Goal: Task Accomplishment & Management: Manage account settings

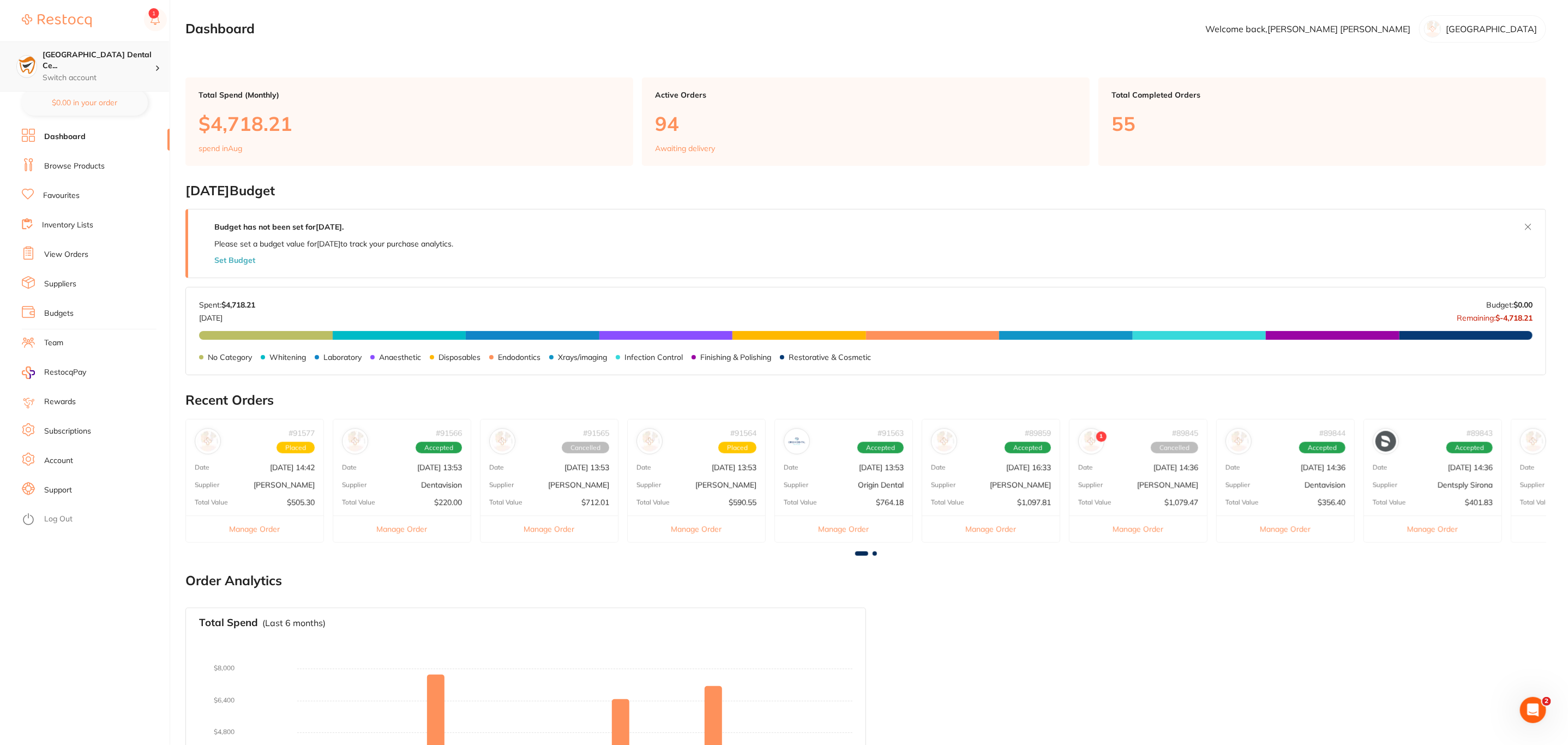
click at [166, 62] on div at bounding box center [162, 66] width 14 height 10
click at [125, 208] on div "North West Dental Burnie" at bounding box center [84, 198] width 153 height 38
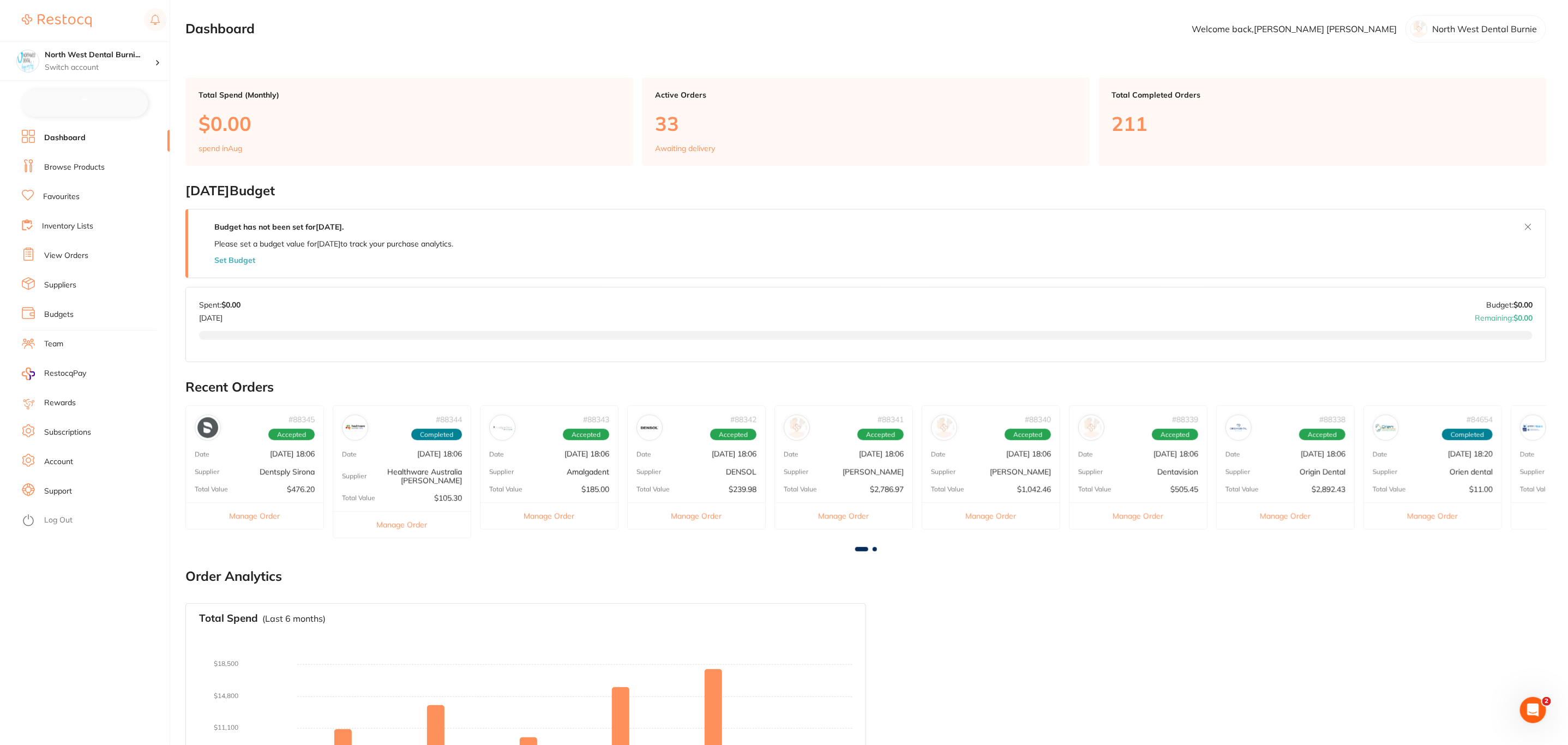
checkbox input "false"
click at [83, 258] on link "View Orders" at bounding box center [66, 254] width 44 height 11
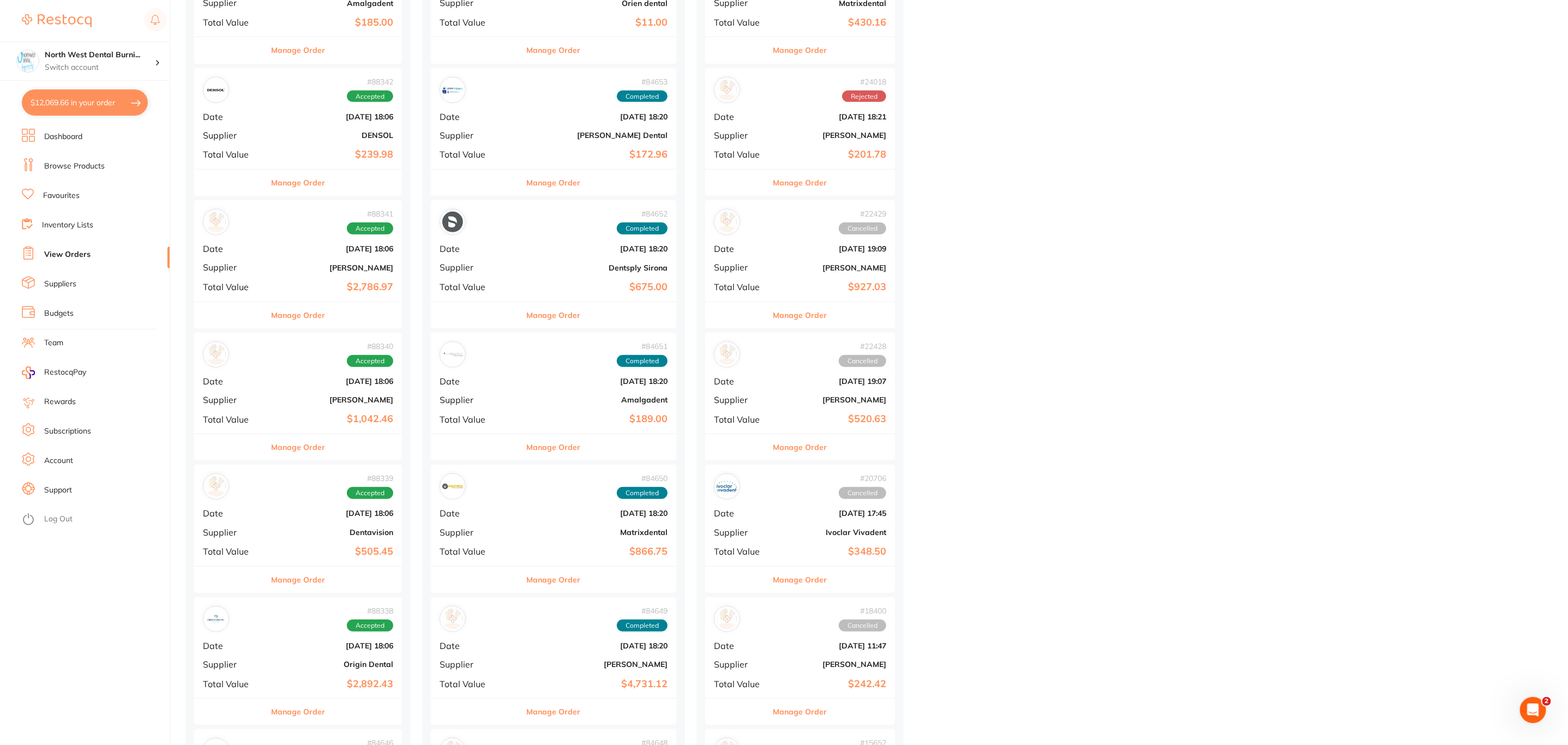
scroll to position [491, 0]
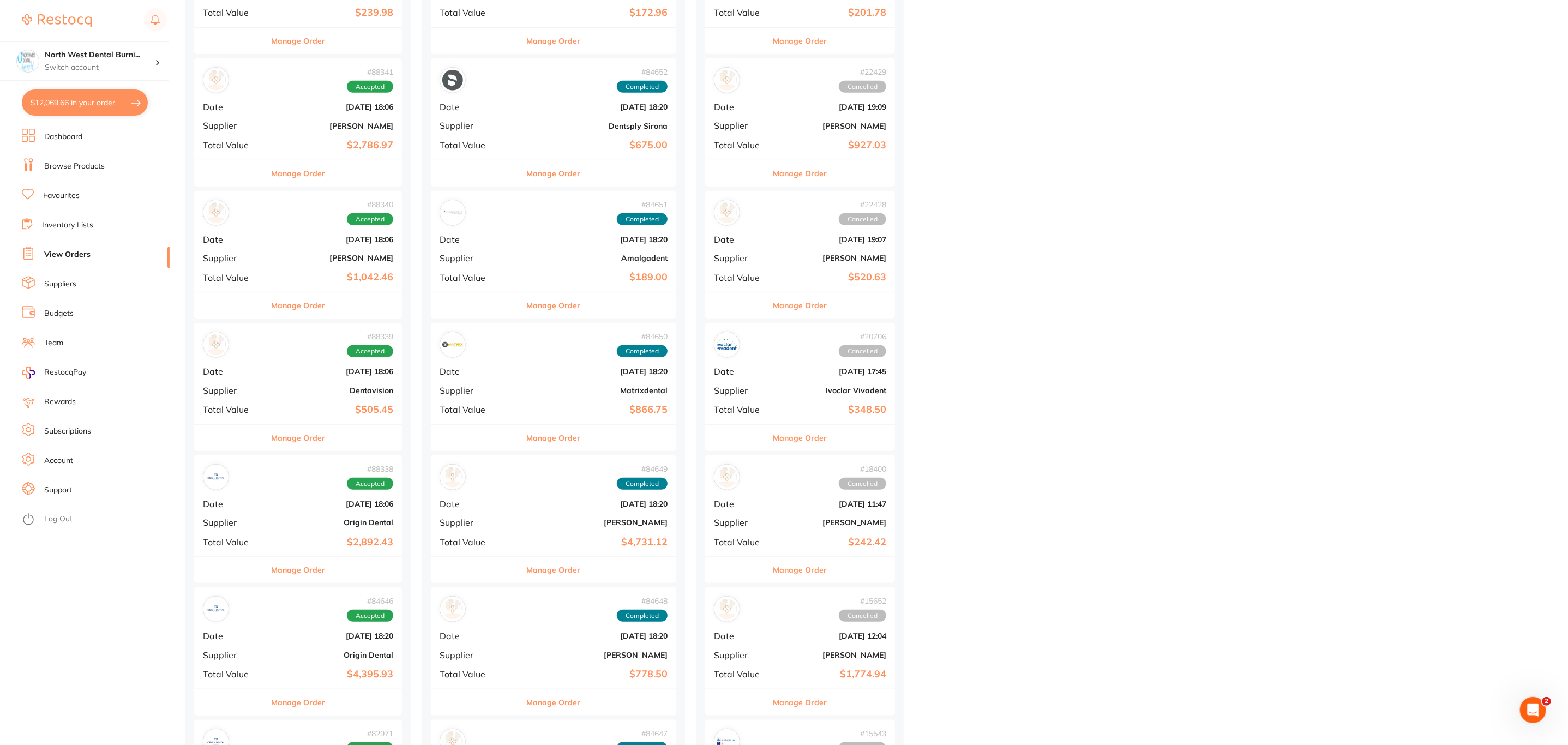
click at [285, 504] on b "[DATE] 18:06" at bounding box center [333, 504] width 121 height 9
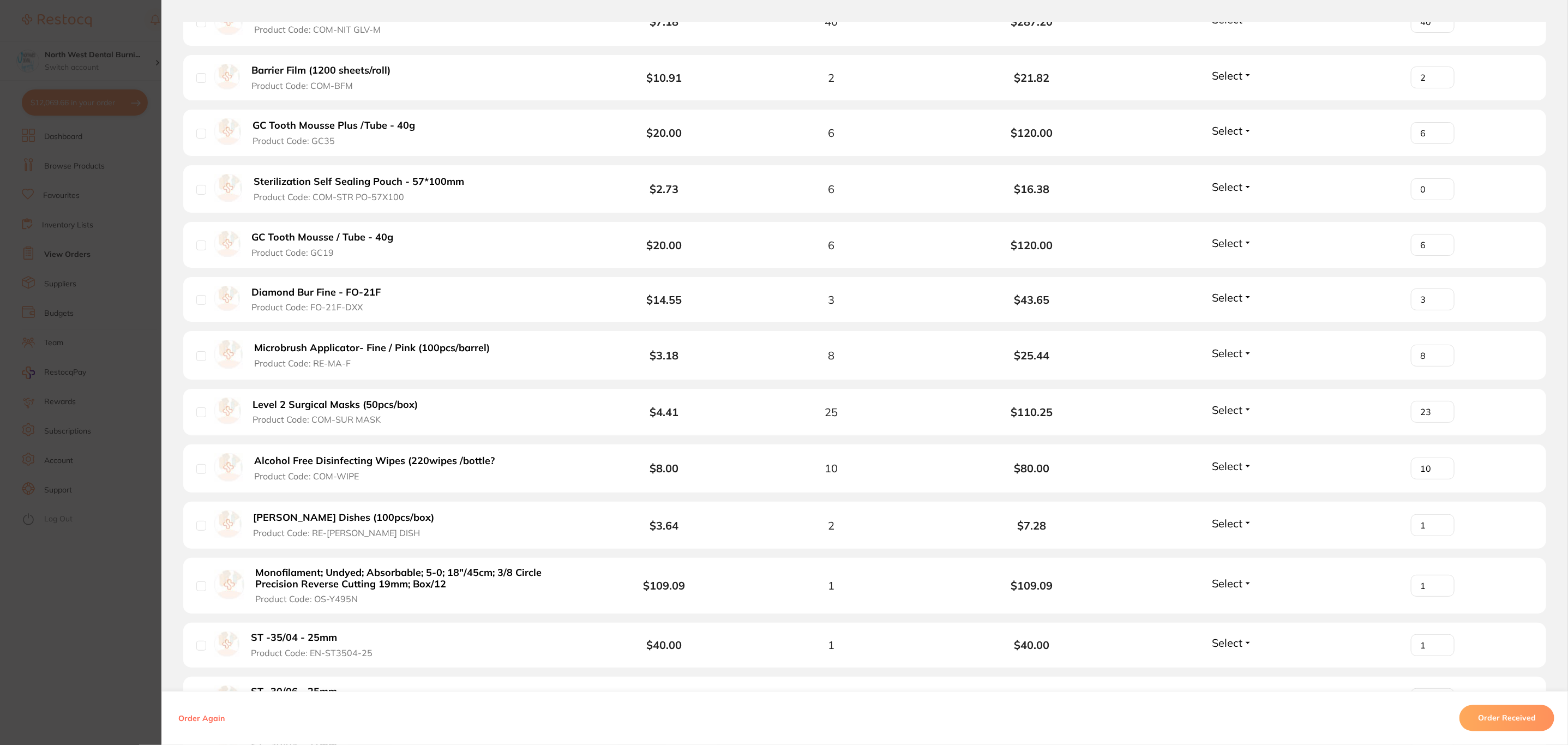
scroll to position [1474, 0]
